Goal: Information Seeking & Learning: Learn about a topic

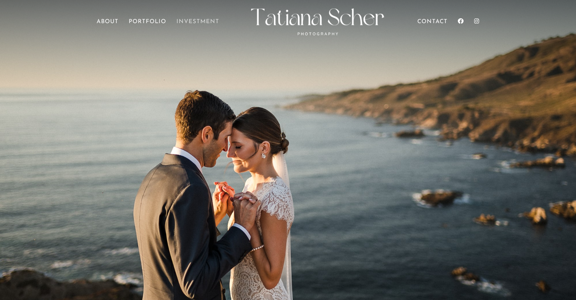
click at [191, 21] on link "Investment" at bounding box center [198, 29] width 43 height 21
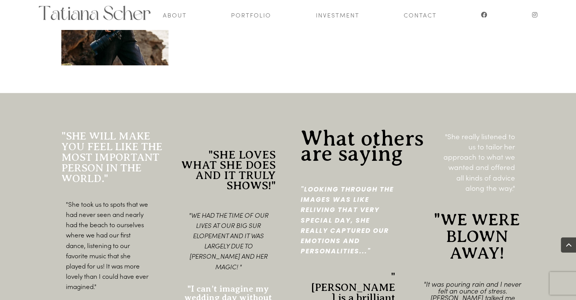
scroll to position [821, 0]
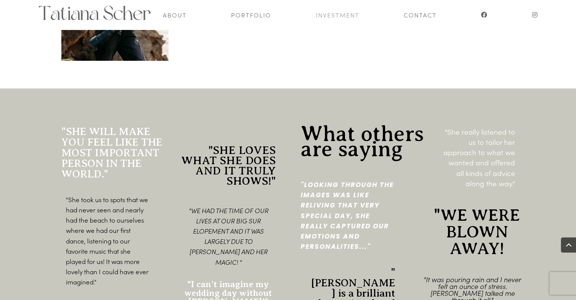
click at [333, 17] on link "Investment" at bounding box center [338, 15] width 44 height 30
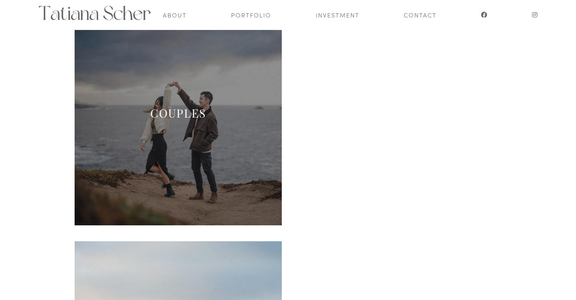
scroll to position [93, 0]
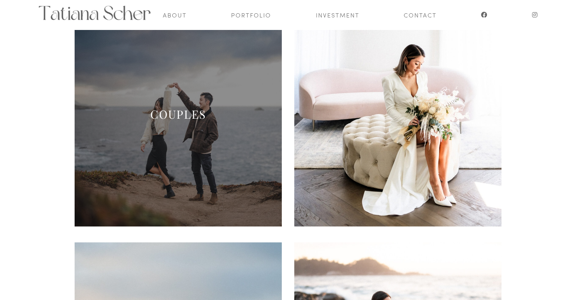
click at [205, 112] on link "COUPLES" at bounding box center [178, 113] width 56 height 15
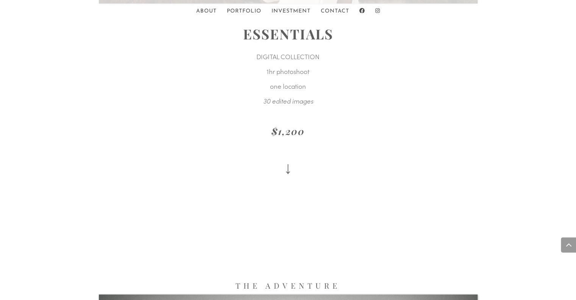
scroll to position [1104, 0]
